Goal: Find specific page/section: Find specific page/section

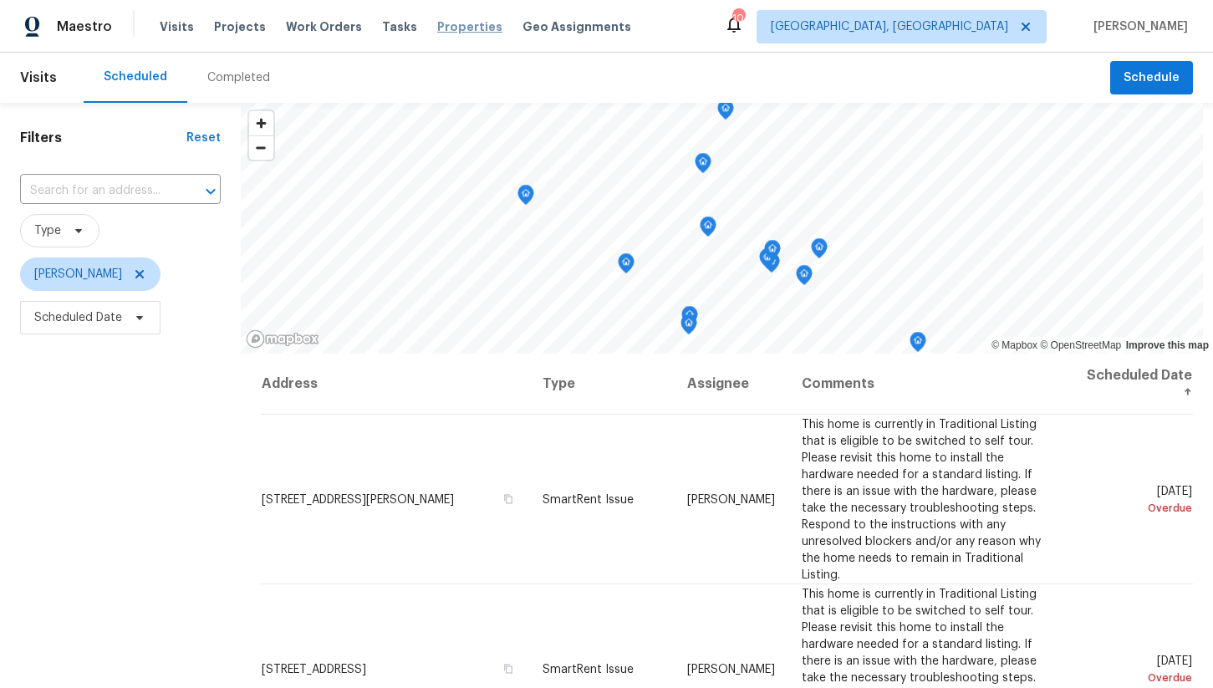
click at [442, 30] on span "Properties" at bounding box center [469, 26] width 65 height 17
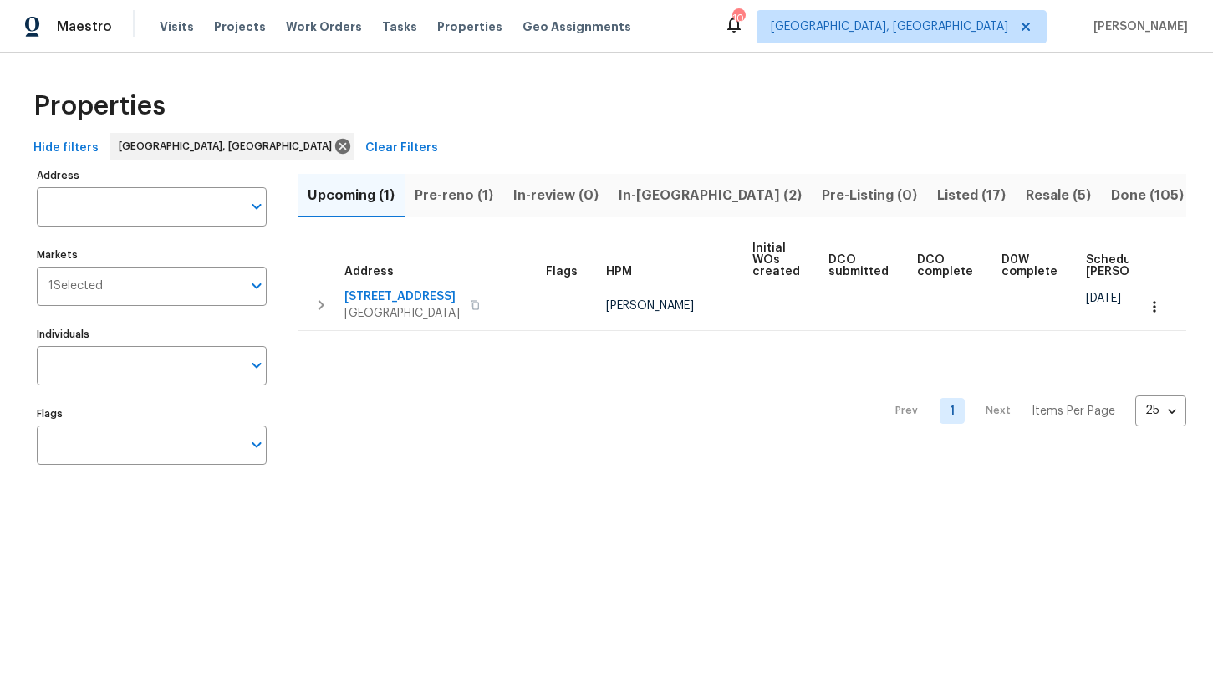
click at [652, 196] on span "In-reno (2)" at bounding box center [710, 195] width 183 height 23
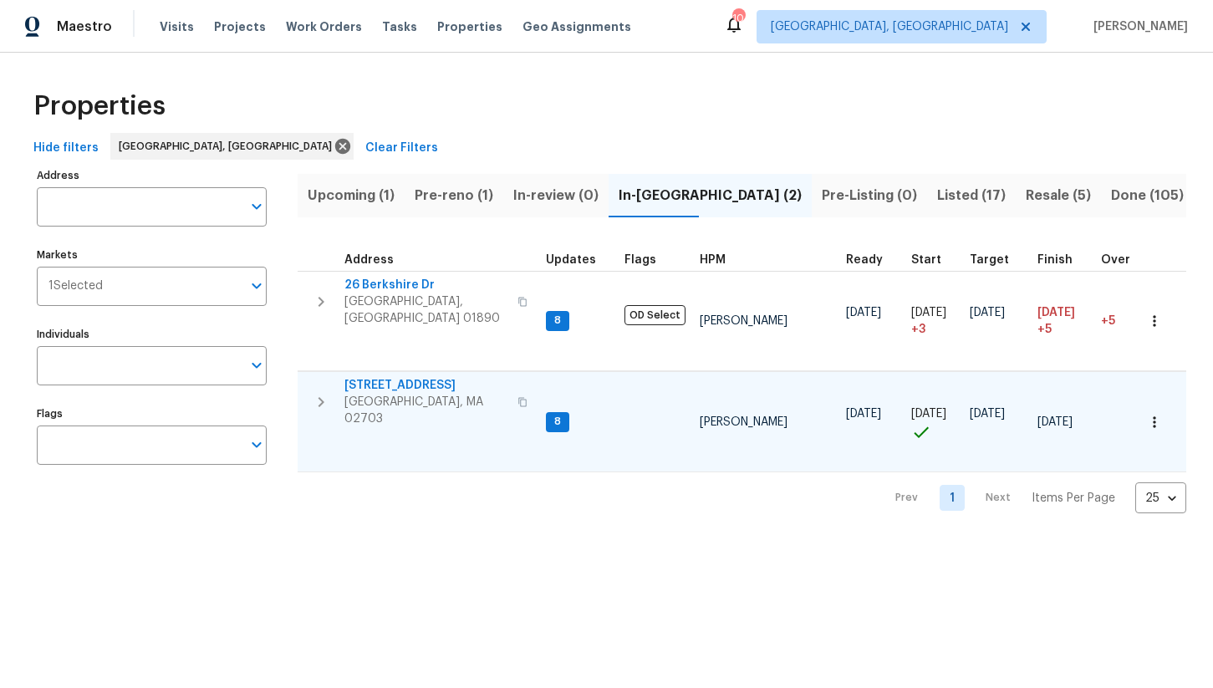
click at [410, 394] on span "[GEOGRAPHIC_DATA], MA 02703" at bounding box center [426, 410] width 163 height 33
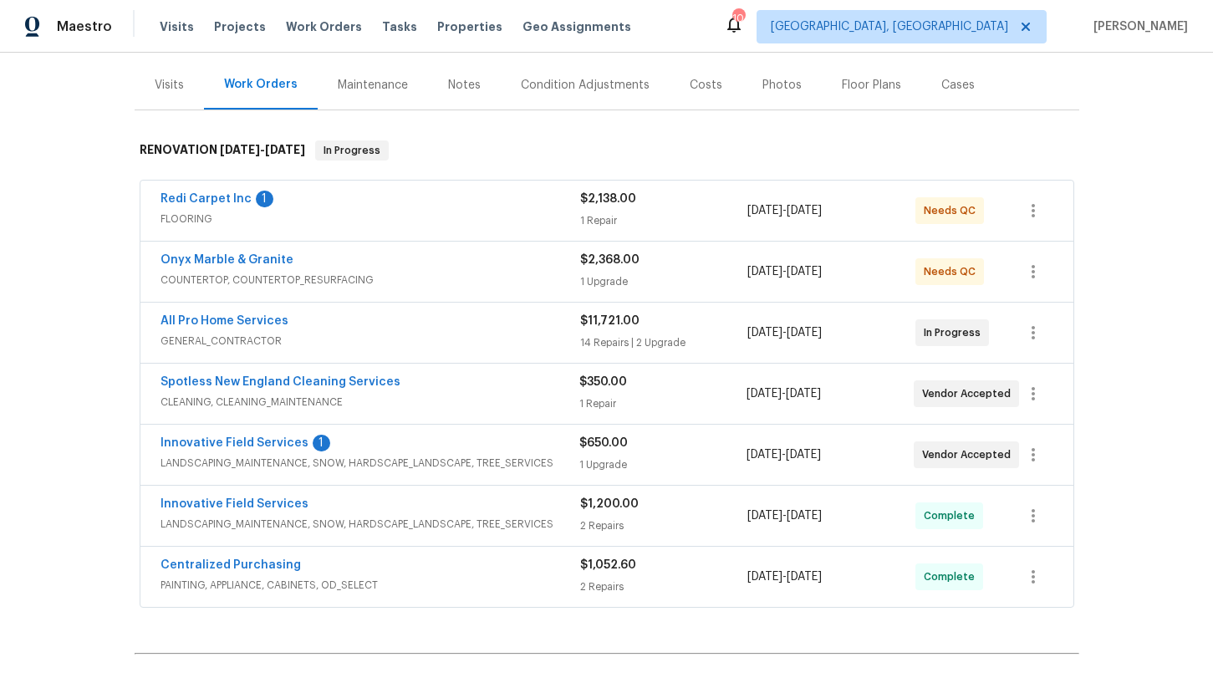
scroll to position [191, 0]
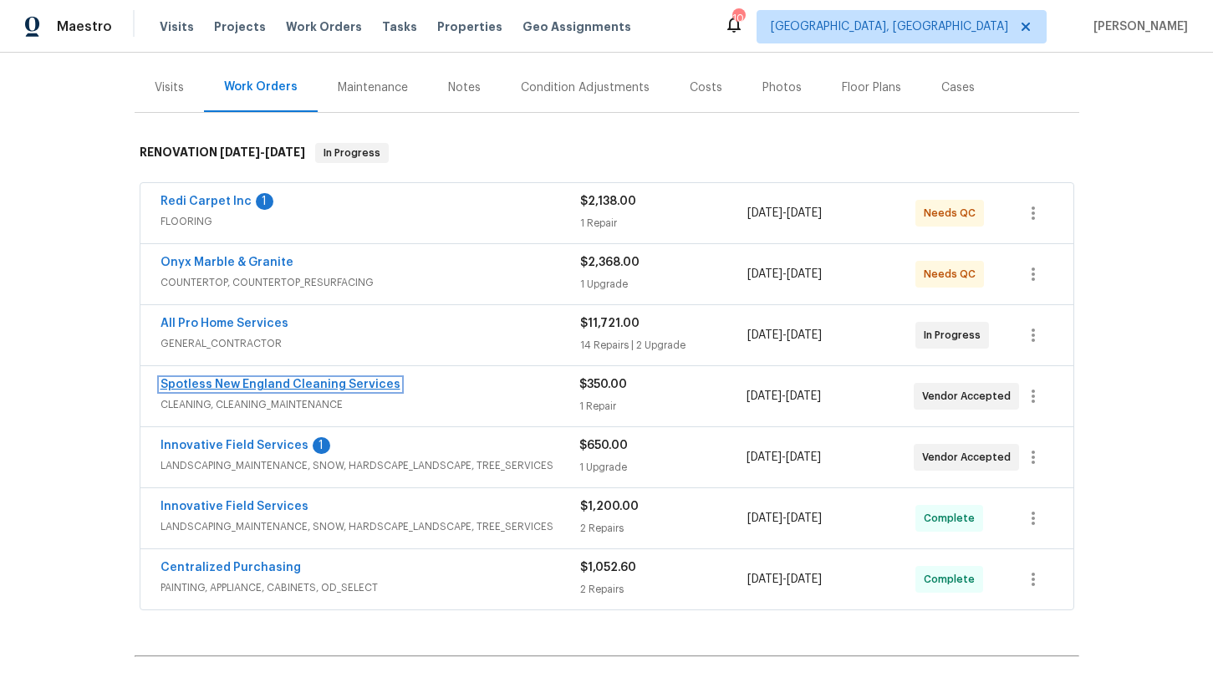
click at [288, 388] on link "Spotless New England Cleaning Services" at bounding box center [281, 385] width 240 height 12
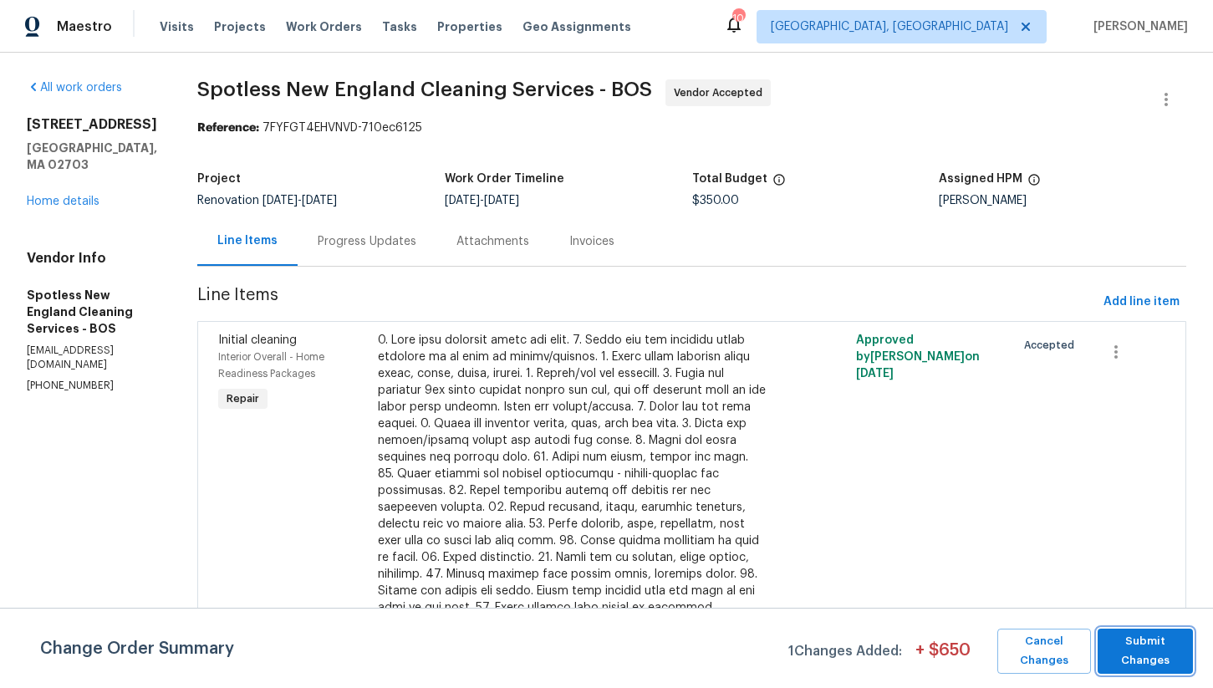
click at [1156, 647] on span "Submit Changes" at bounding box center [1145, 651] width 79 height 38
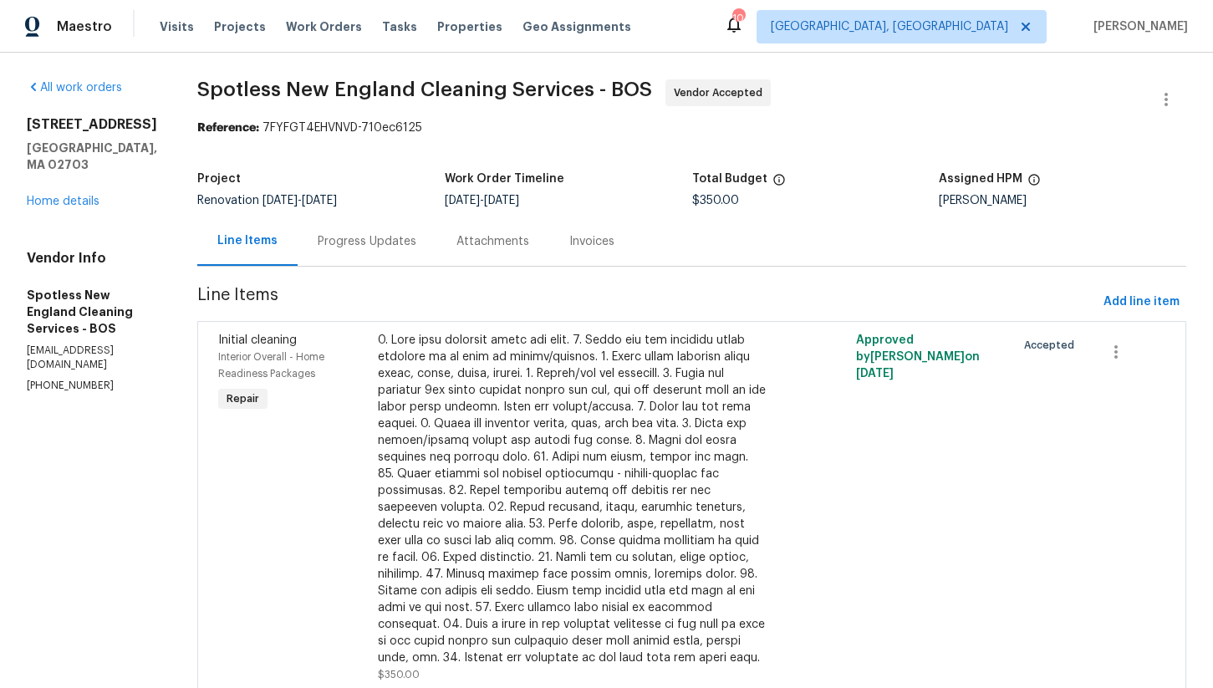
click at [345, 255] on div "Progress Updates" at bounding box center [367, 241] width 139 height 49
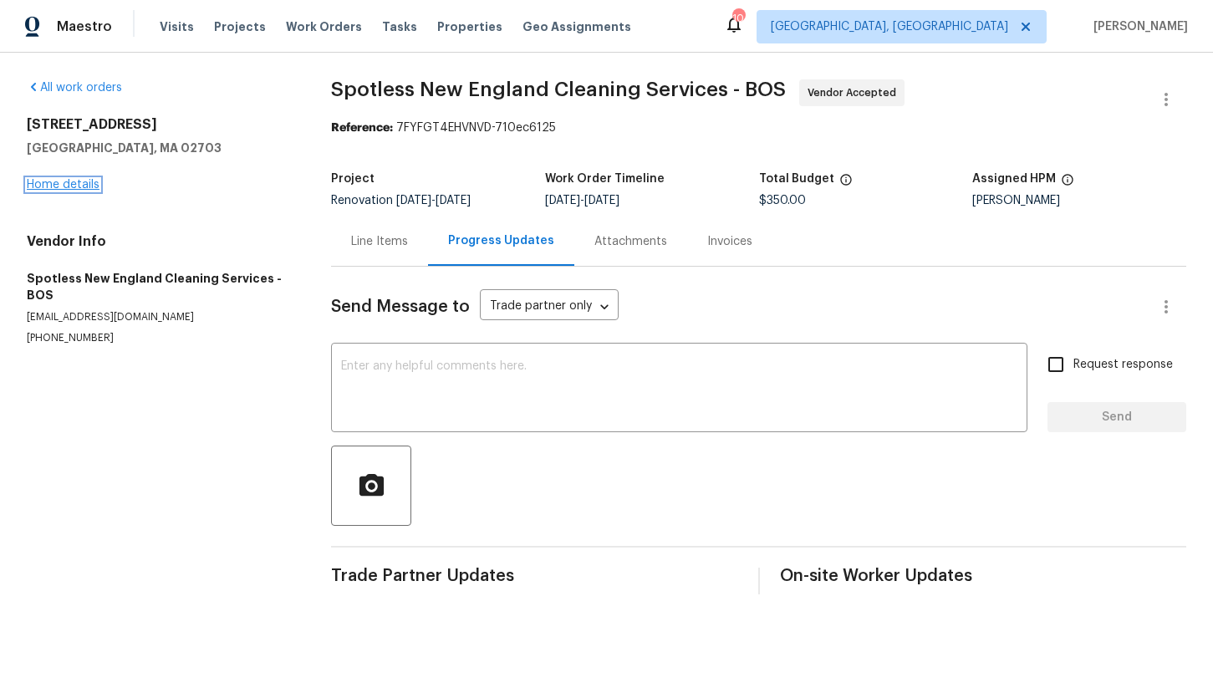
click at [67, 185] on link "Home details" at bounding box center [63, 185] width 73 height 12
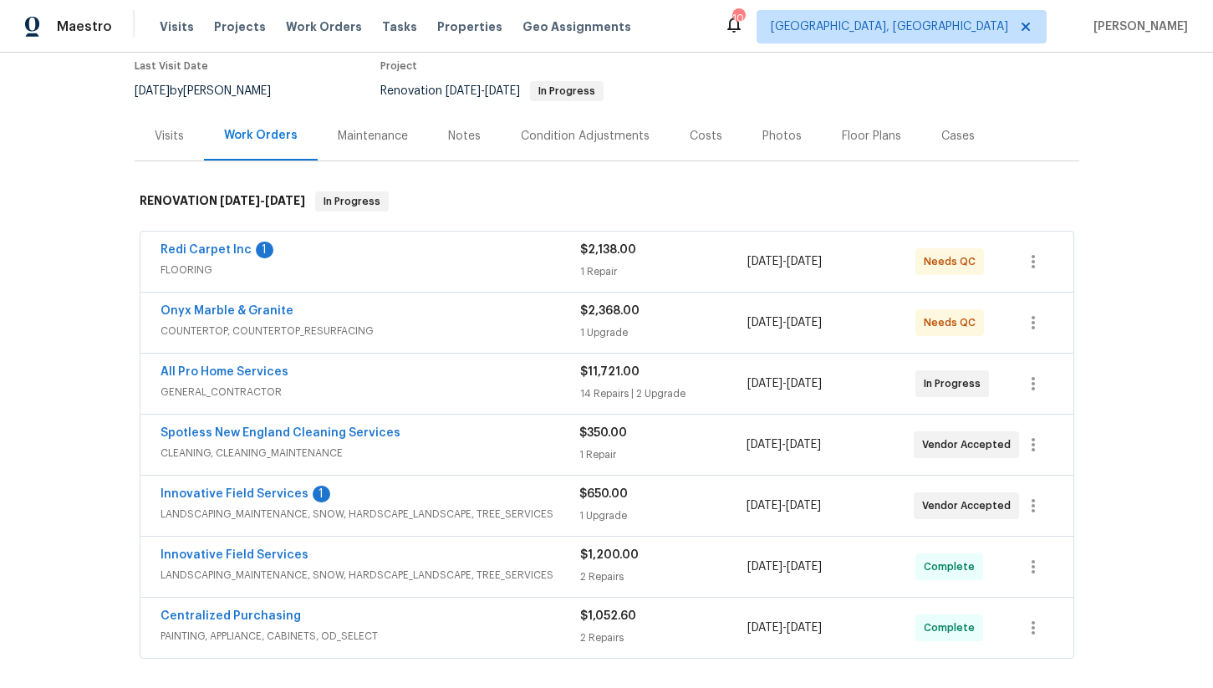
scroll to position [131, 0]
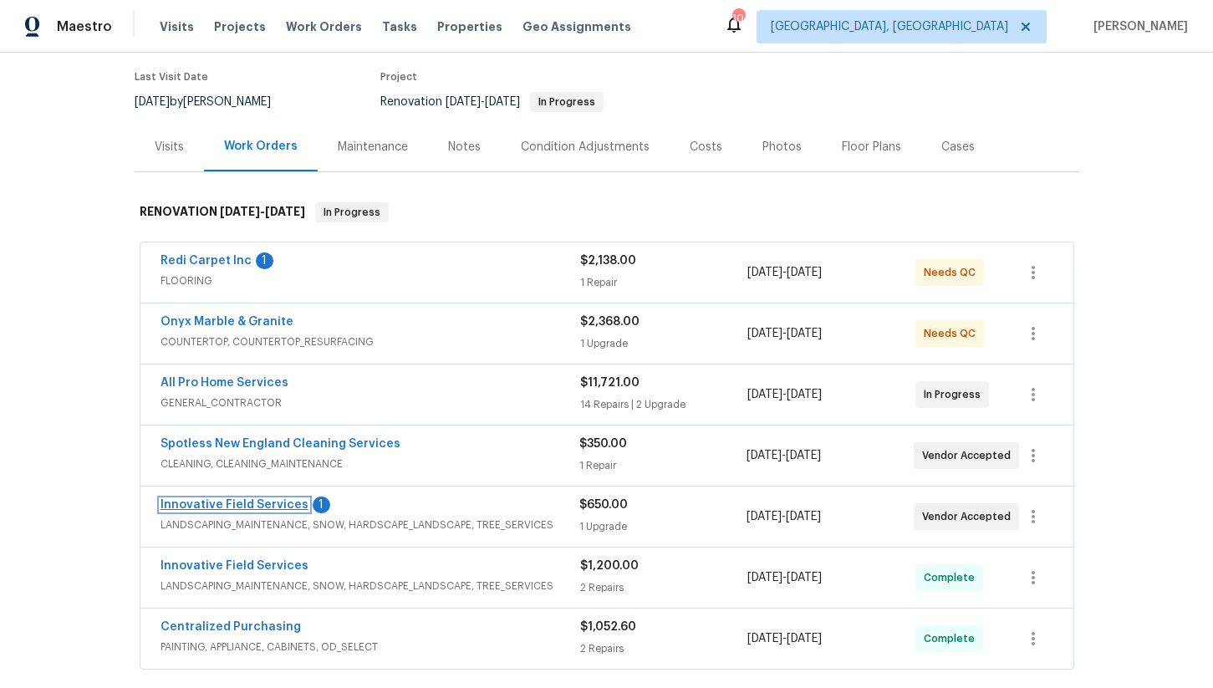
click at [276, 504] on link "Innovative Field Services" at bounding box center [235, 505] width 148 height 12
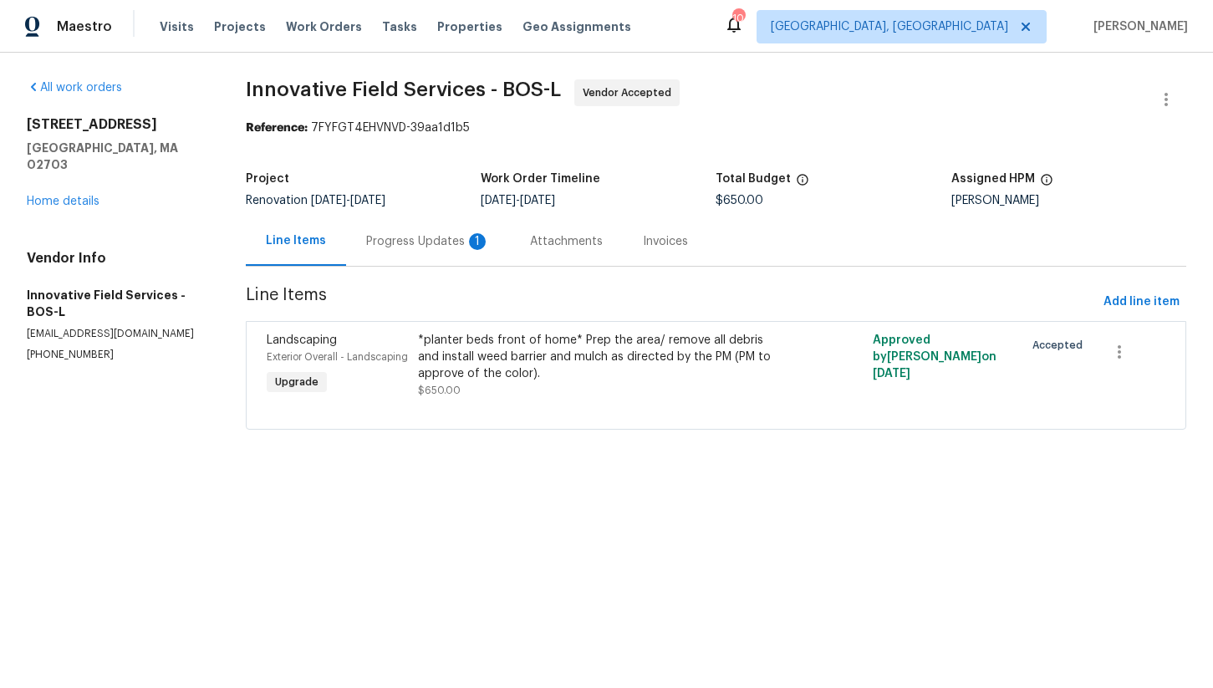
click at [409, 245] on div "Progress Updates 1" at bounding box center [428, 241] width 124 height 17
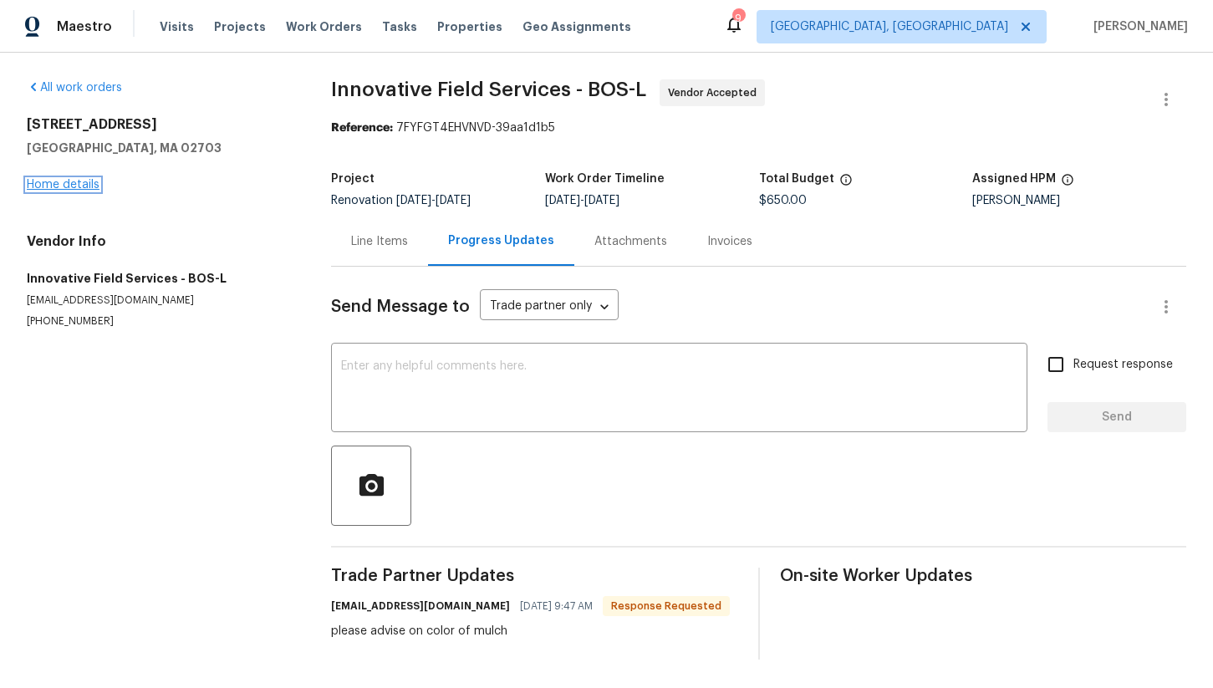
click at [77, 181] on link "Home details" at bounding box center [63, 185] width 73 height 12
